Goal: Information Seeking & Learning: Learn about a topic

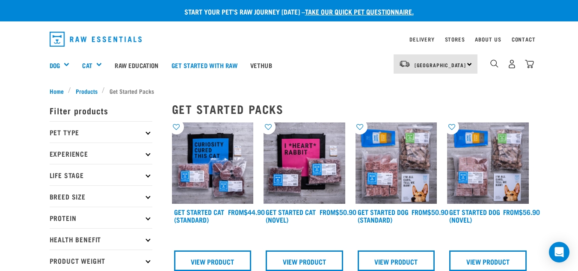
click at [216, 158] on img at bounding box center [213, 163] width 82 height 82
click at [400, 156] on img at bounding box center [397, 163] width 82 height 82
click at [398, 136] on img at bounding box center [397, 163] width 82 height 82
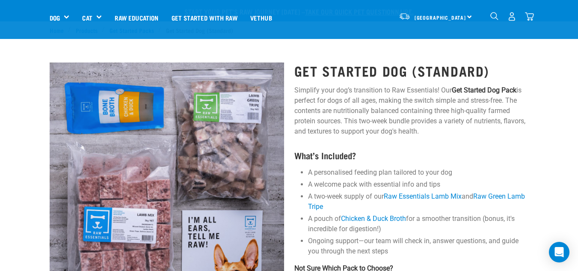
scroll to position [148, 0]
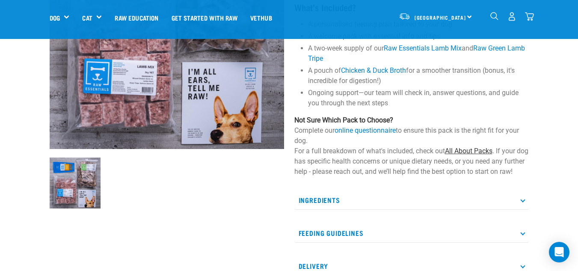
click at [461, 149] on link "All About Packs" at bounding box center [468, 151] width 47 height 8
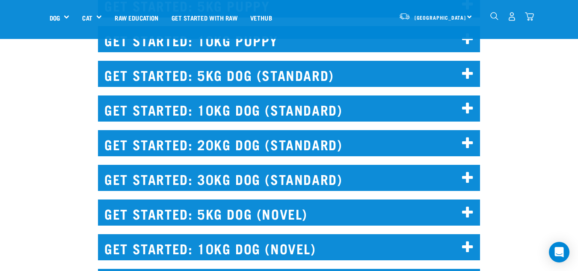
scroll to position [1024, 0]
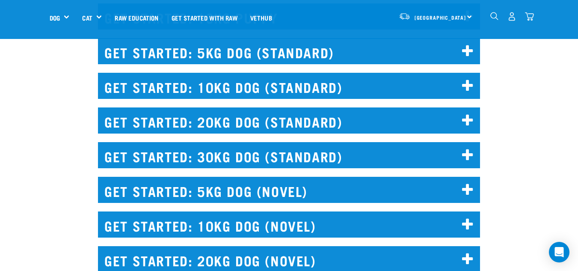
click at [430, 96] on h2 "GET STARTED: 10KG DOG (STANDARD)" at bounding box center [289, 86] width 382 height 26
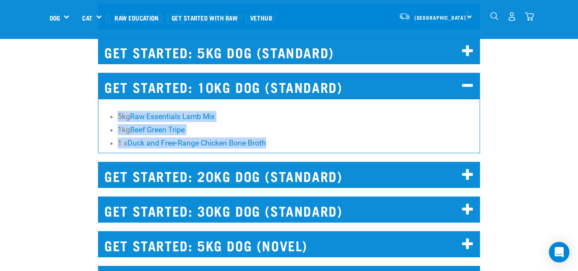
drag, startPoint x: 320, startPoint y: 154, endPoint x: 98, endPoint y: 121, distance: 224.0
click at [98, 121] on div "5kg Raw Essentials Lamb Mix 1kg Beef Green Tripe 1 x Duck and Free-Range Chicke…" at bounding box center [289, 126] width 382 height 55
copy ul "5kg Raw Essentials Lamb Mix 1kg Beef Green Tripe 1 x Duck and Free-Range Chicke…"
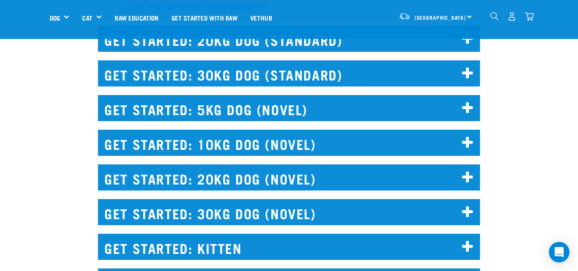
scroll to position [1183, 0]
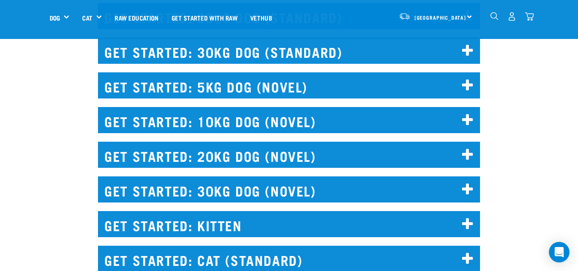
click at [355, 133] on h2 "GET STARTED: 10KG DOG (NOVEL)" at bounding box center [289, 120] width 382 height 26
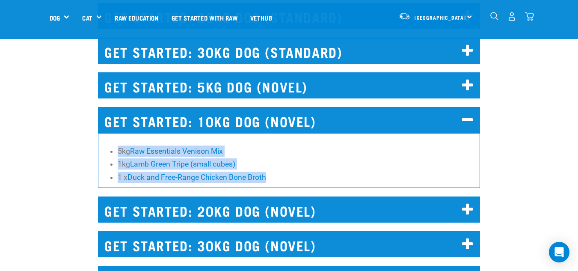
drag, startPoint x: 279, startPoint y: 186, endPoint x: 110, endPoint y: 160, distance: 171.3
click at [118, 160] on ul "5kg Raw Essentials Venison Mix 1kg Lamb Green Tripe (small cubes) 1 x Duck and …" at bounding box center [296, 164] width 357 height 38
copy ul "5kg Raw Essentials Venison Mix 1kg Lamb Green Tripe (small cubes) 1 x Duck and …"
